Goal: Communication & Community: Answer question/provide support

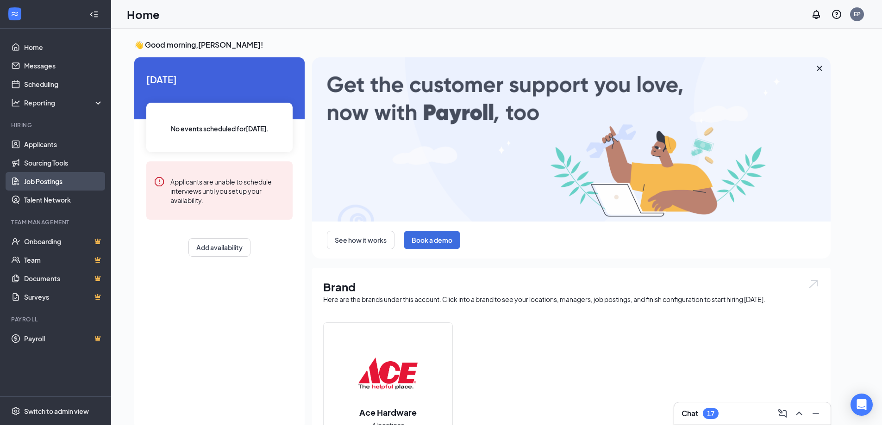
click at [50, 180] on link "Job Postings" at bounding box center [63, 181] width 79 height 19
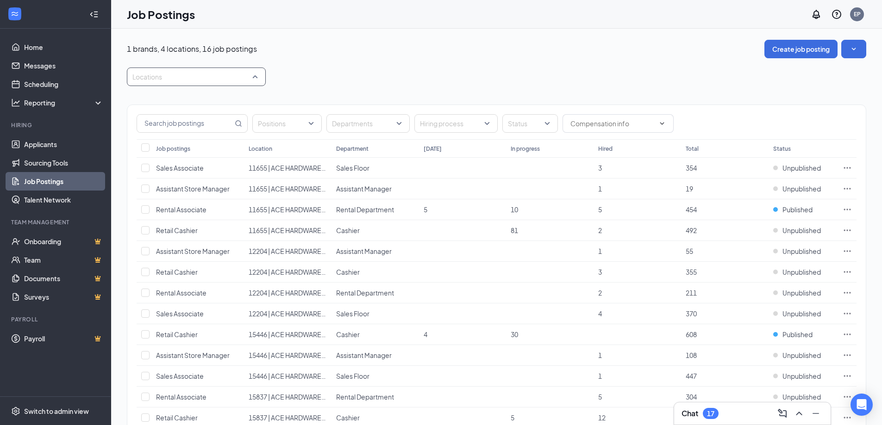
click at [202, 83] on div at bounding box center [191, 76] width 125 height 15
click at [179, 142] on span "12204 | ACE HARDWARE EXPRESS" at bounding box center [198, 145] width 102 height 8
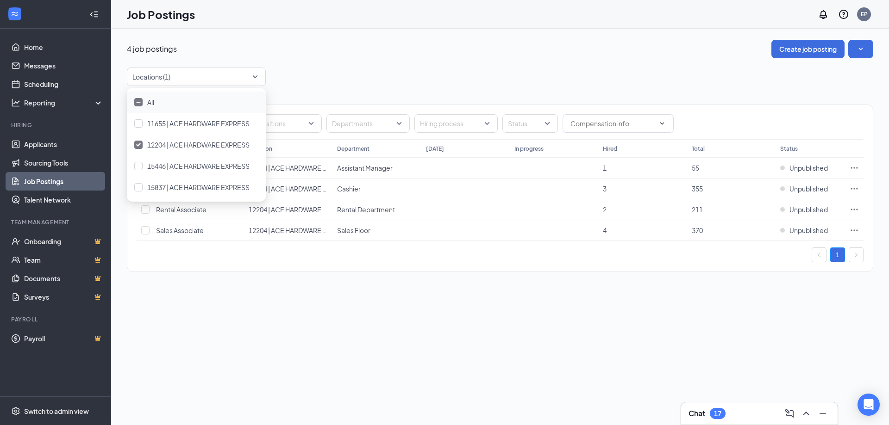
click at [314, 68] on div "Locations (1)" at bounding box center [500, 77] width 746 height 19
click at [805, 230] on span "Unpublished" at bounding box center [808, 230] width 38 height 9
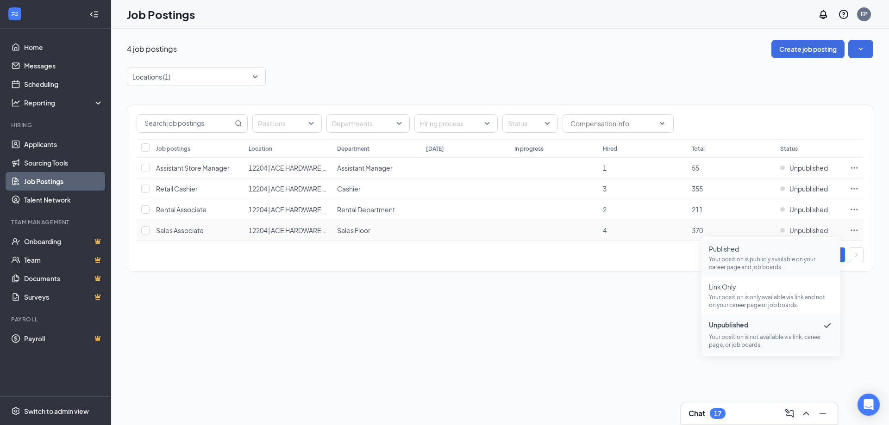
click at [773, 255] on span "Published Your position is publicly available on your career page and job board…" at bounding box center [771, 257] width 124 height 27
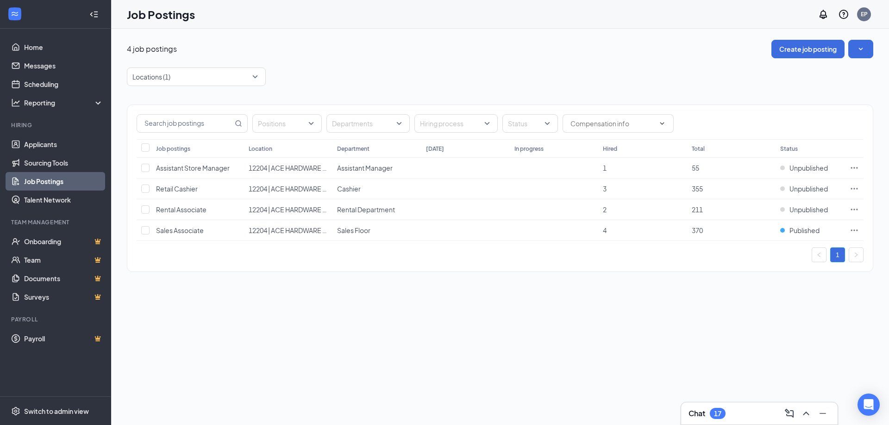
click at [735, 419] on div "Chat 17" at bounding box center [759, 413] width 142 height 15
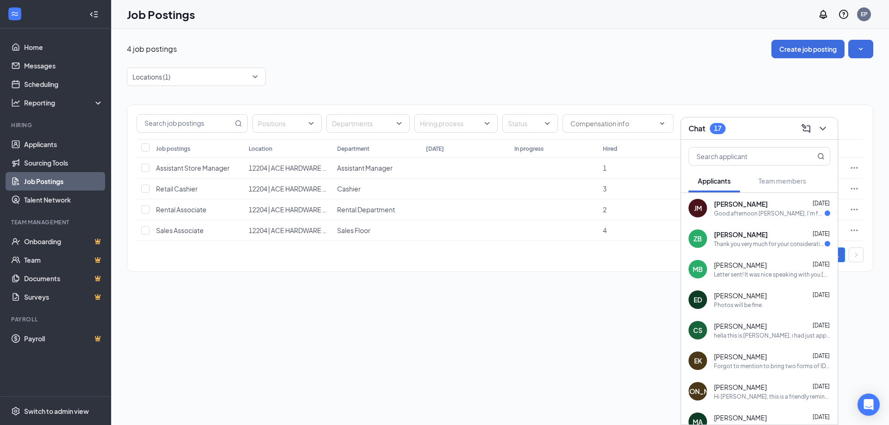
click at [760, 215] on div "Good afternoon [PERSON_NAME], I'm following up on my phone interview. I haven't…" at bounding box center [769, 214] width 111 height 8
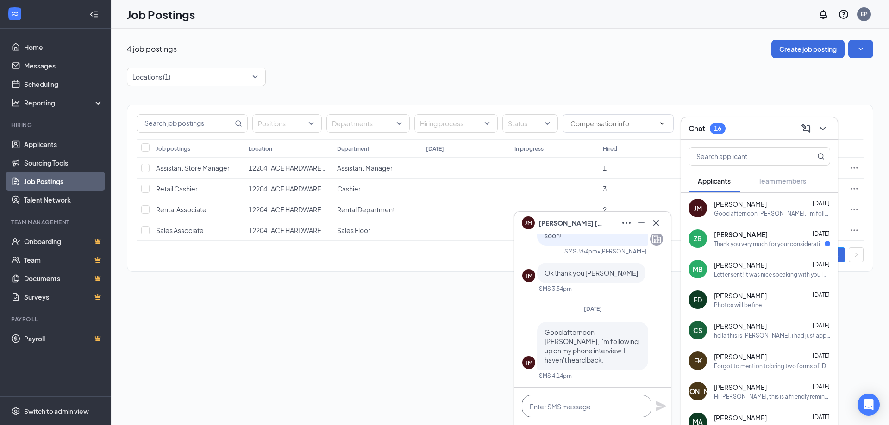
click at [575, 405] on textarea at bounding box center [587, 406] width 130 height 22
type textarea "w"
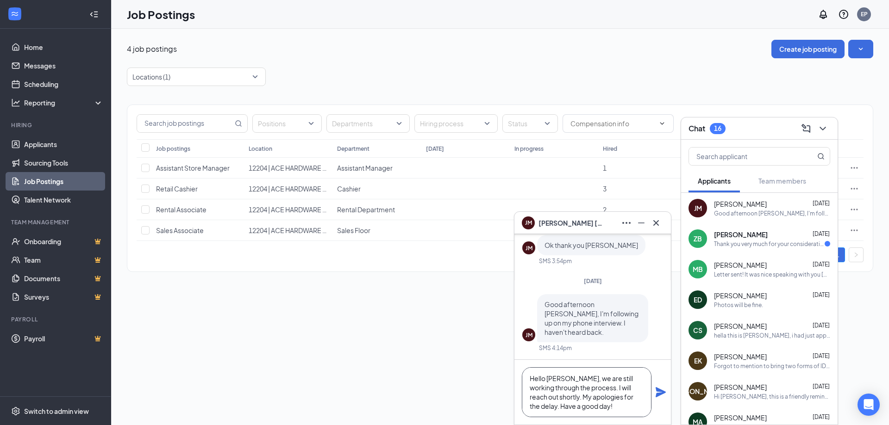
scroll to position [10, 0]
type textarea "Hello [PERSON_NAME], we are still working through the process. I will reach out…"
click at [655, 387] on button at bounding box center [660, 392] width 11 height 11
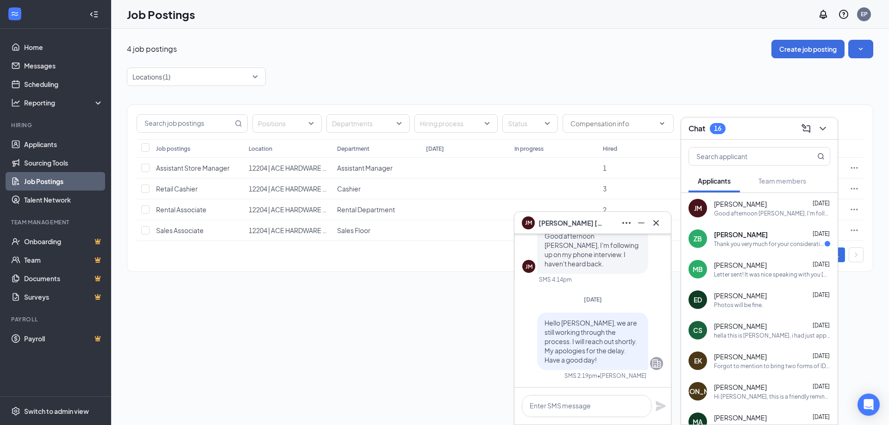
scroll to position [0, 0]
click at [661, 224] on icon "Cross" at bounding box center [655, 223] width 11 height 11
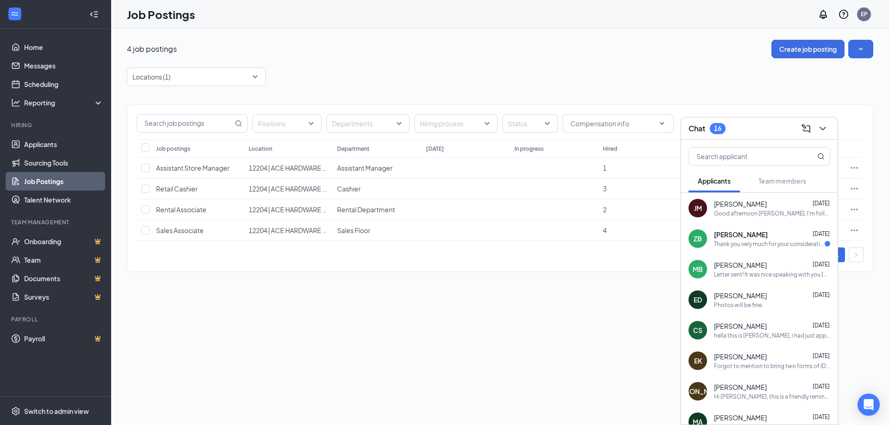
click at [763, 243] on div "Thank you very much for your consideration." at bounding box center [769, 244] width 111 height 8
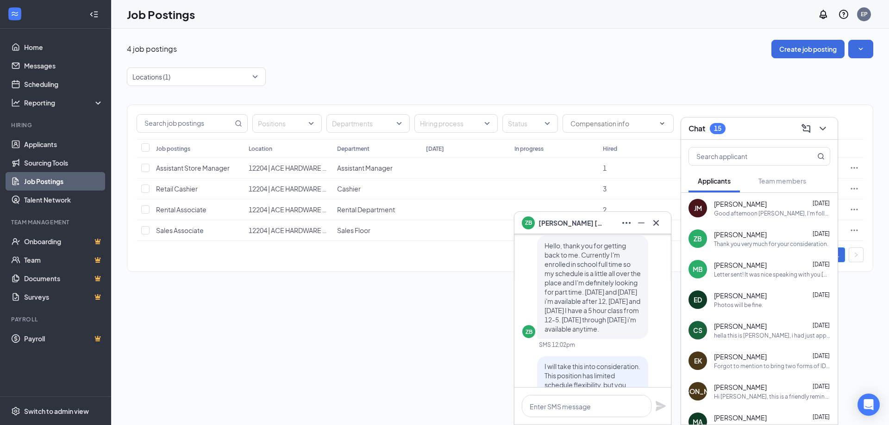
scroll to position [-139, 0]
click at [650, 224] on icon "Cross" at bounding box center [655, 223] width 11 height 11
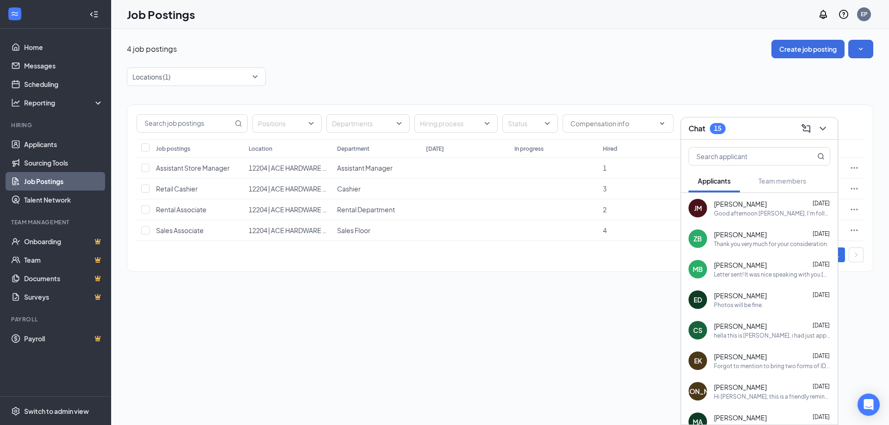
click at [734, 272] on div "Letter sent! It was nice speaking with you [DATE]. Have a good one." at bounding box center [772, 275] width 116 height 8
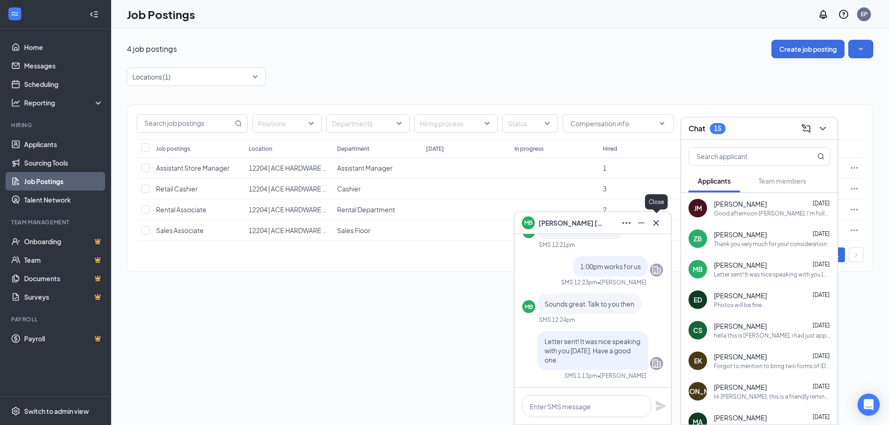
click at [655, 220] on icon "Cross" at bounding box center [655, 223] width 11 height 11
